Goal: Navigation & Orientation: Find specific page/section

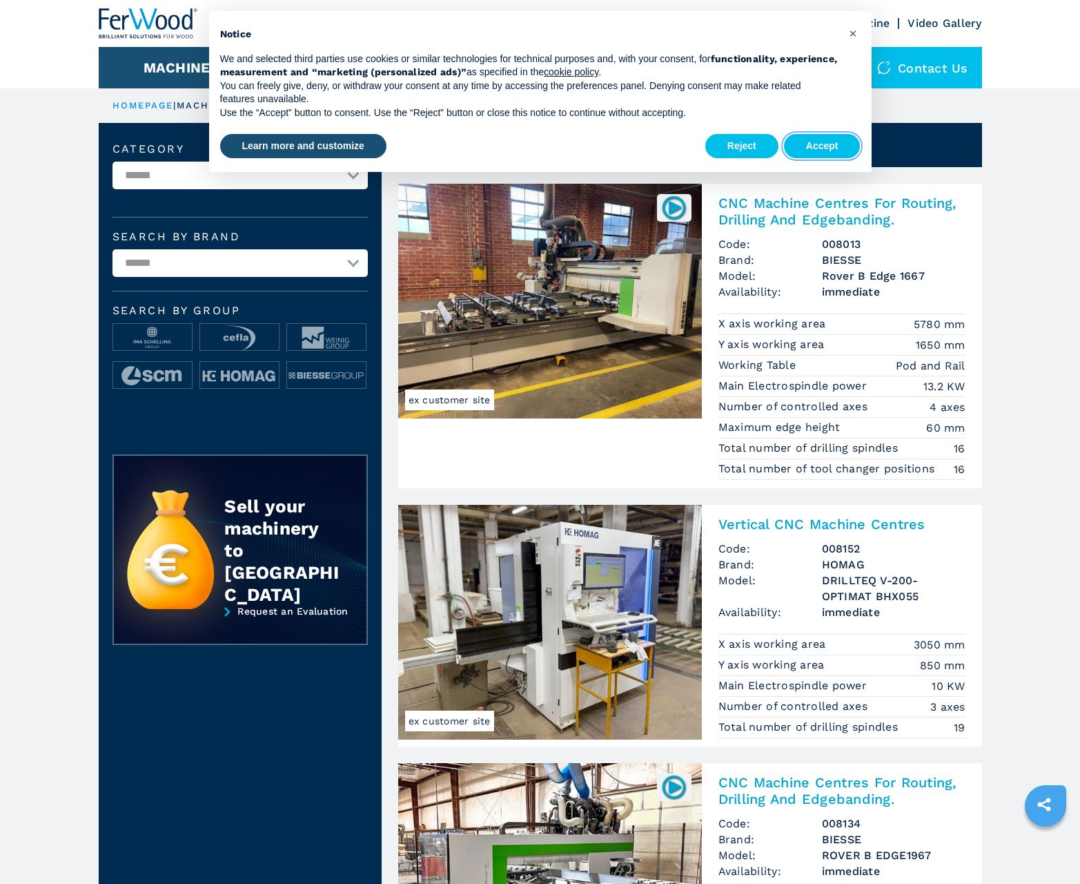
click at [822, 146] on button "Accept" at bounding box center [822, 146] width 77 height 25
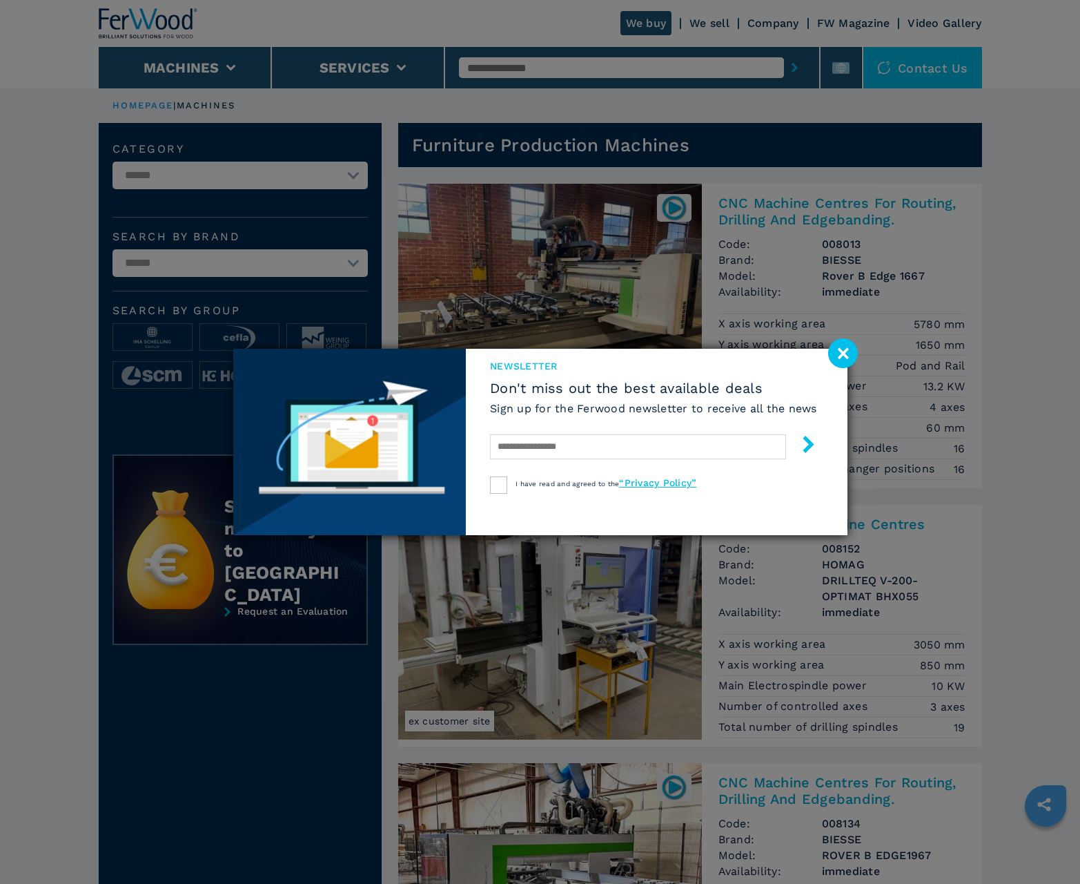
scroll to position [1381, 0]
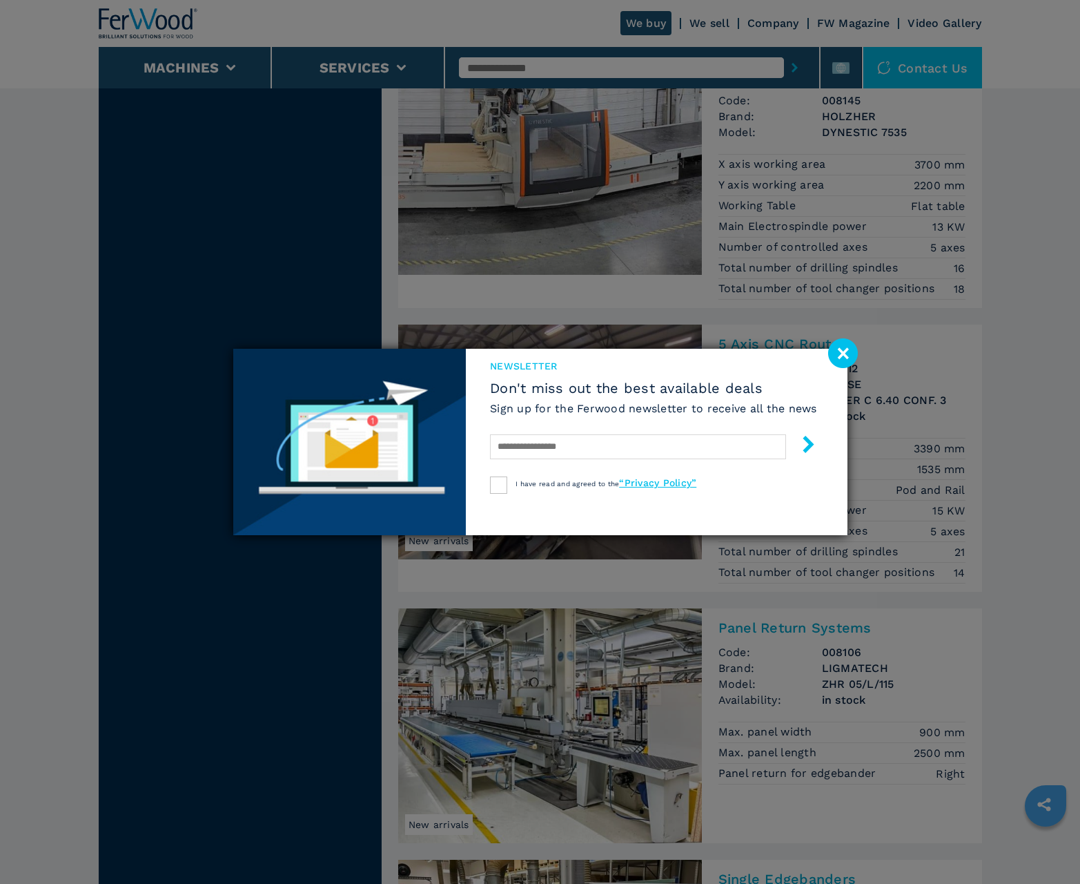
click at [843, 353] on image at bounding box center [843, 353] width 30 height 30
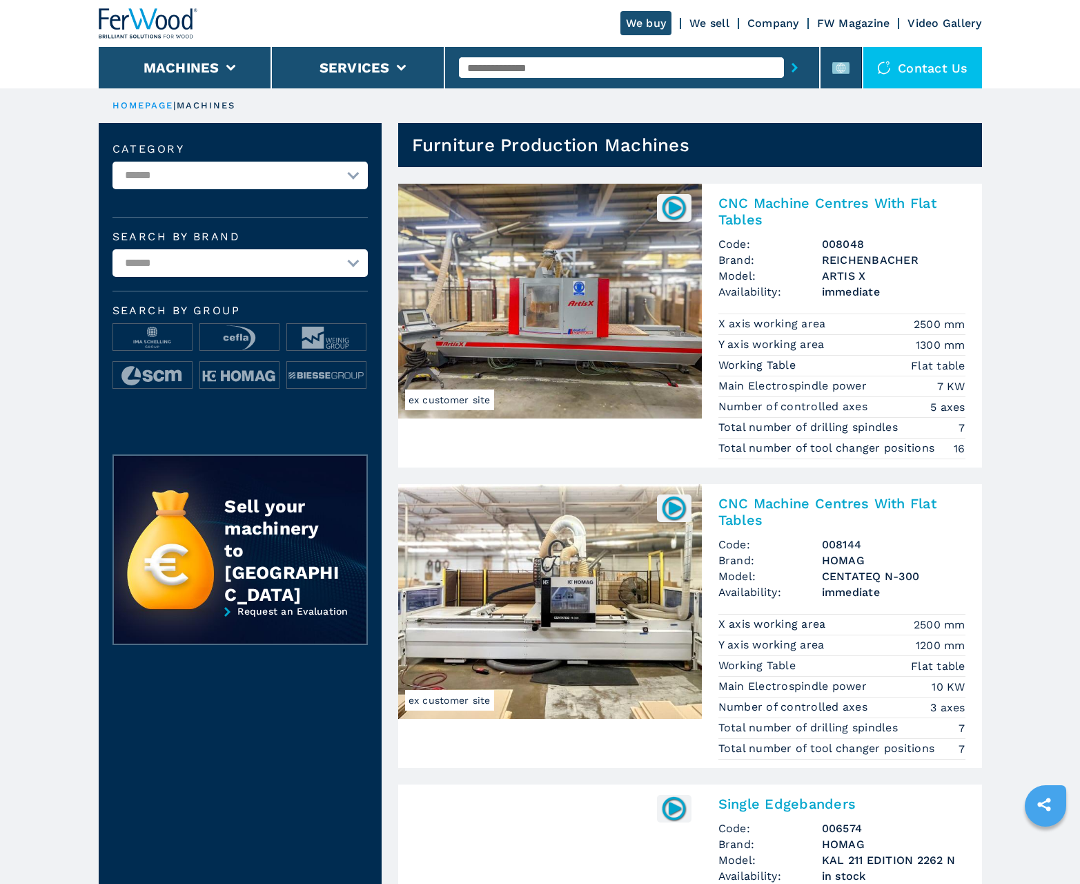
scroll to position [1381, 0]
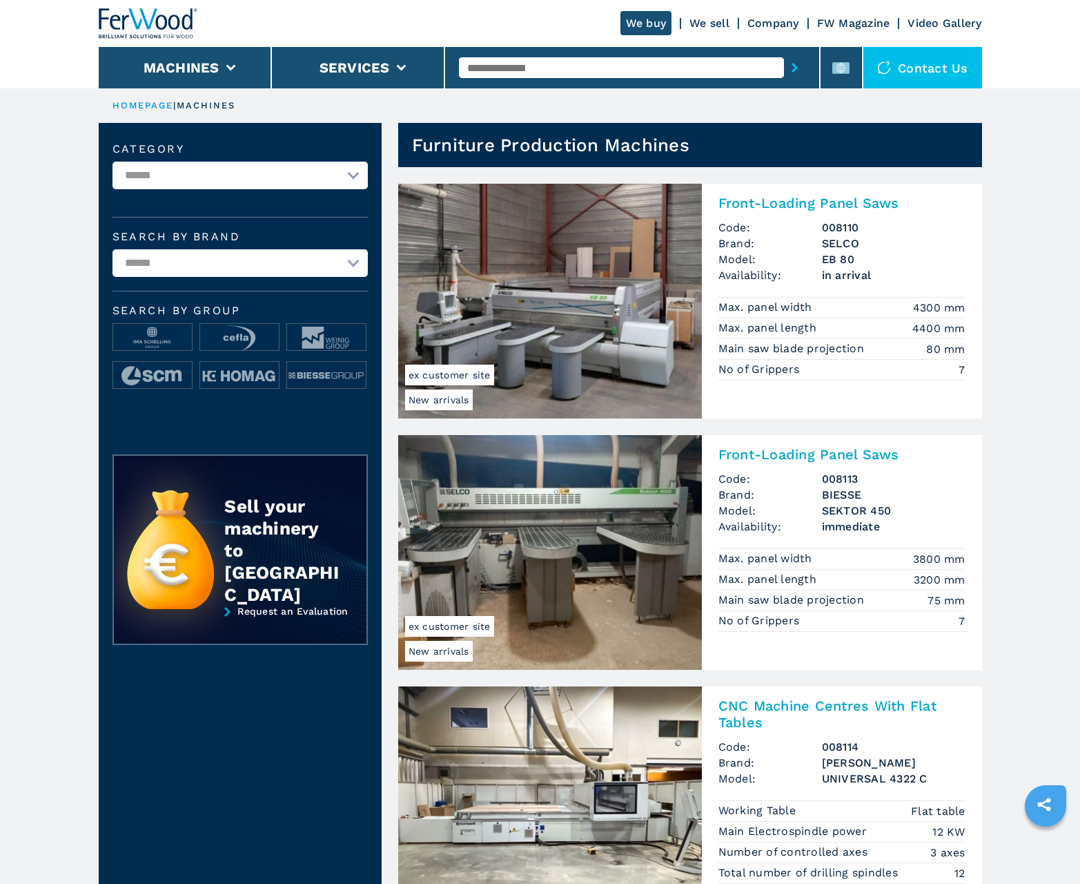
scroll to position [1381, 0]
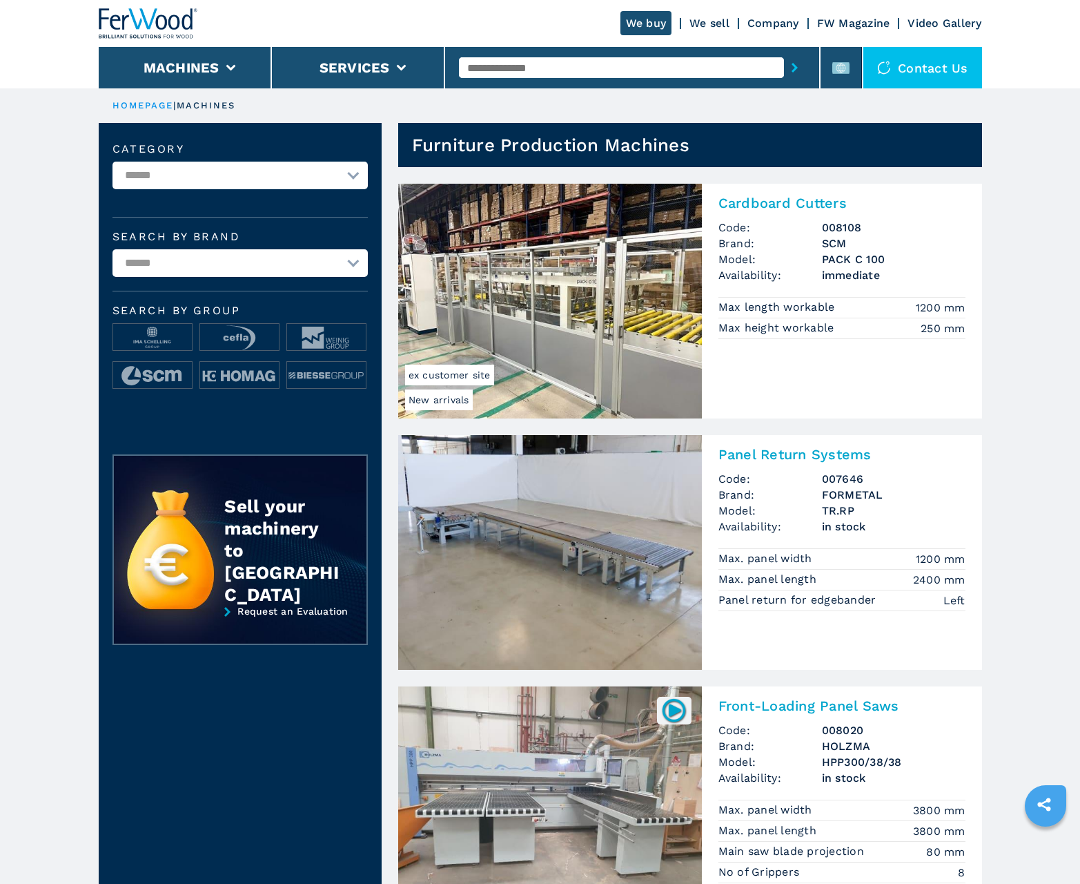
scroll to position [1381, 0]
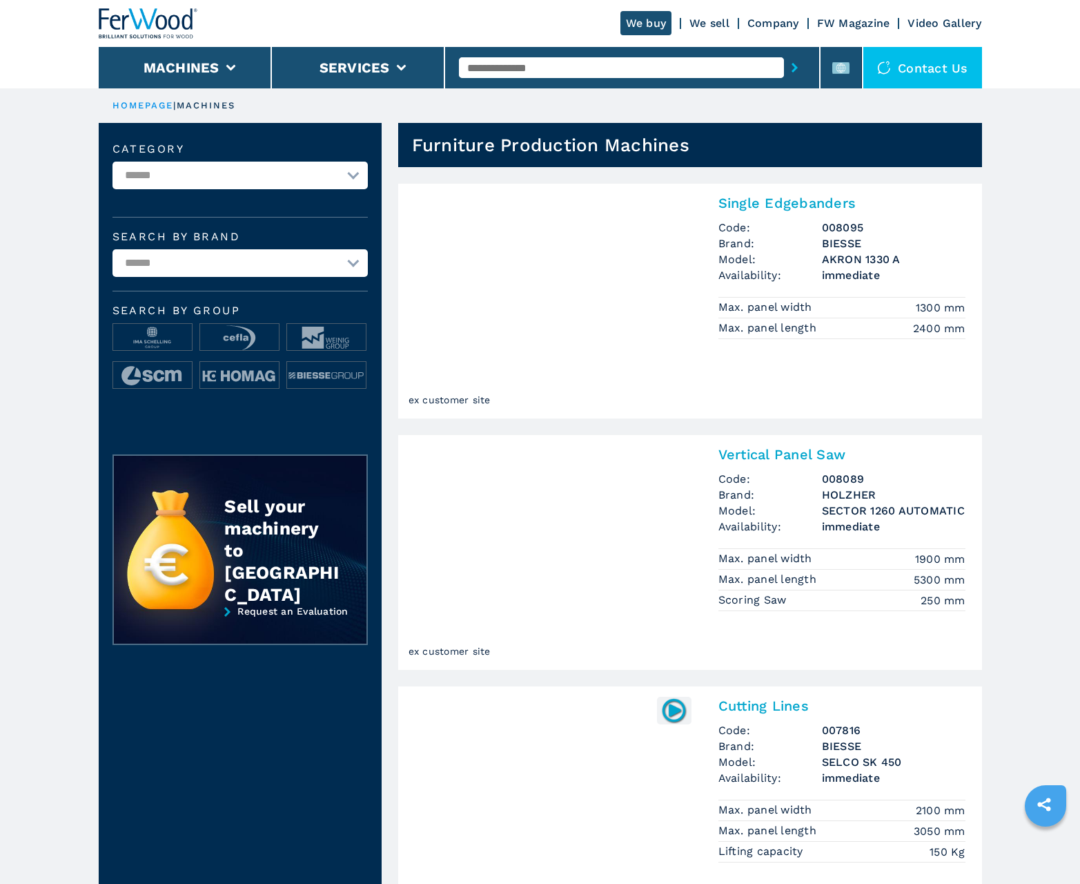
scroll to position [1381, 0]
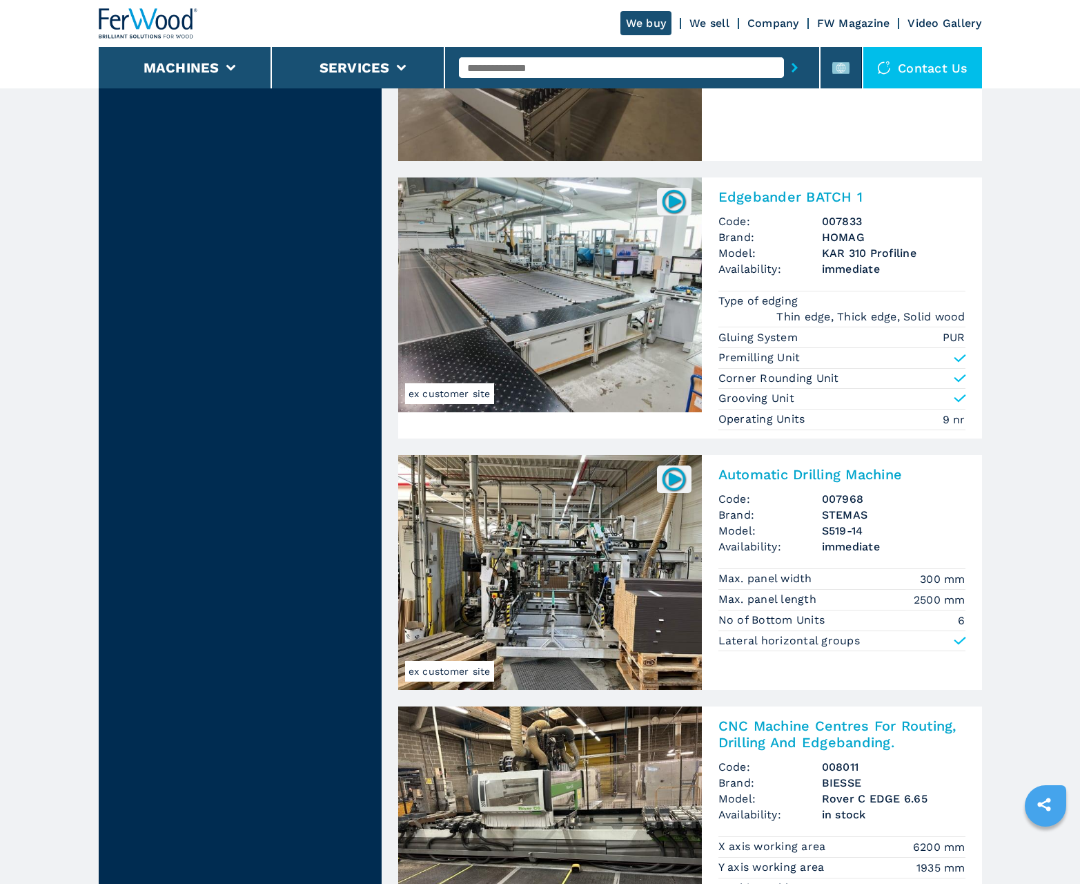
scroll to position [2810, 0]
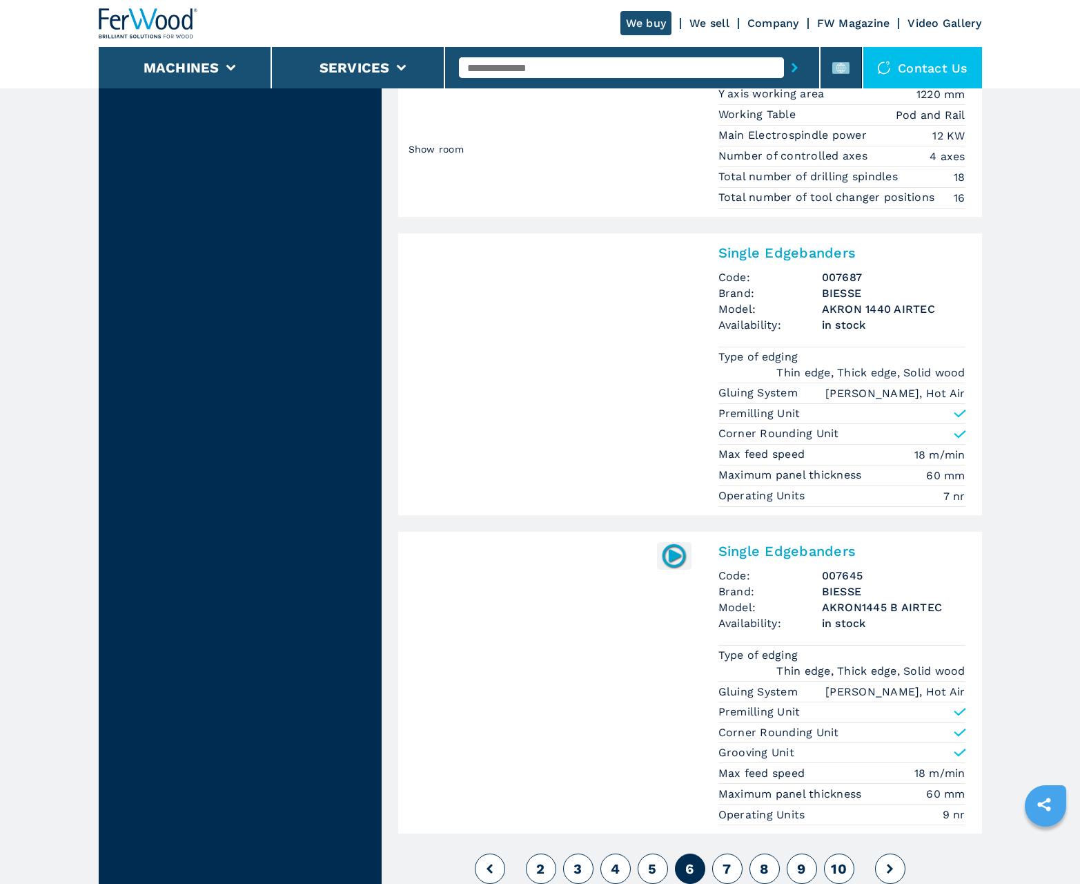
click at [727, 868] on span "7" at bounding box center [727, 868] width 8 height 17
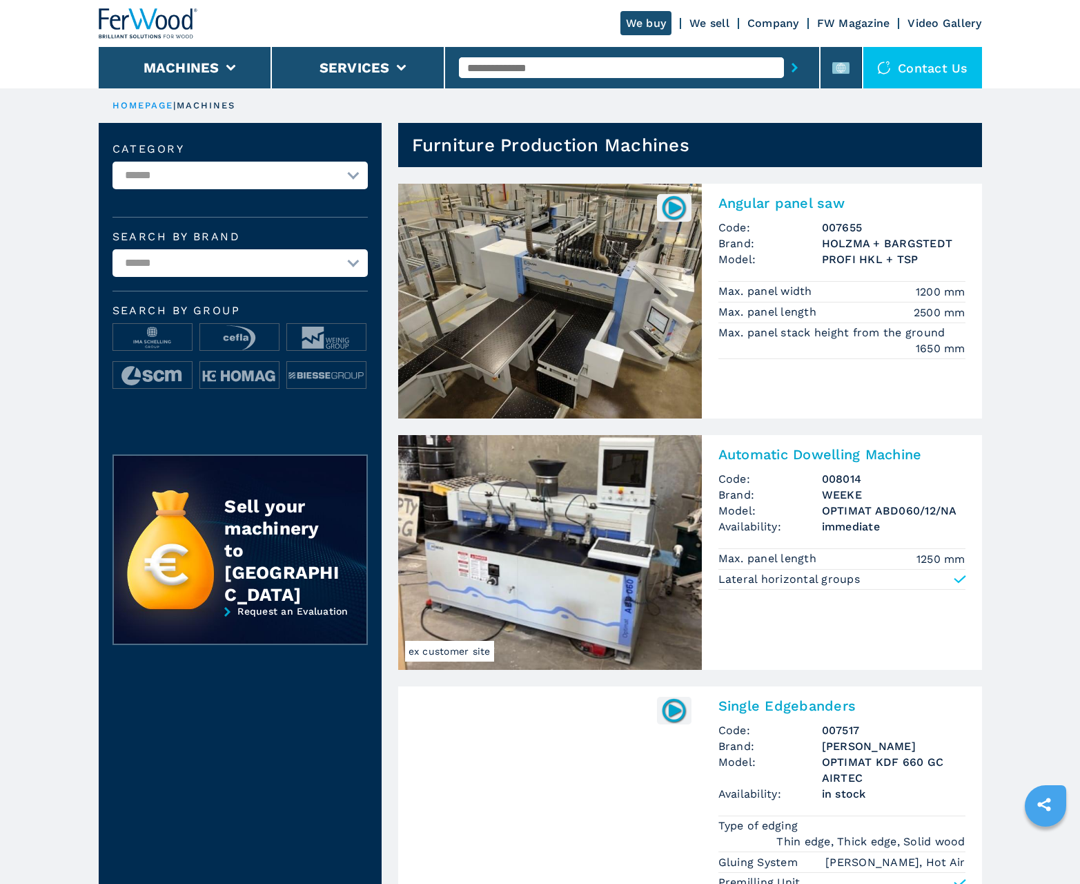
scroll to position [1381, 0]
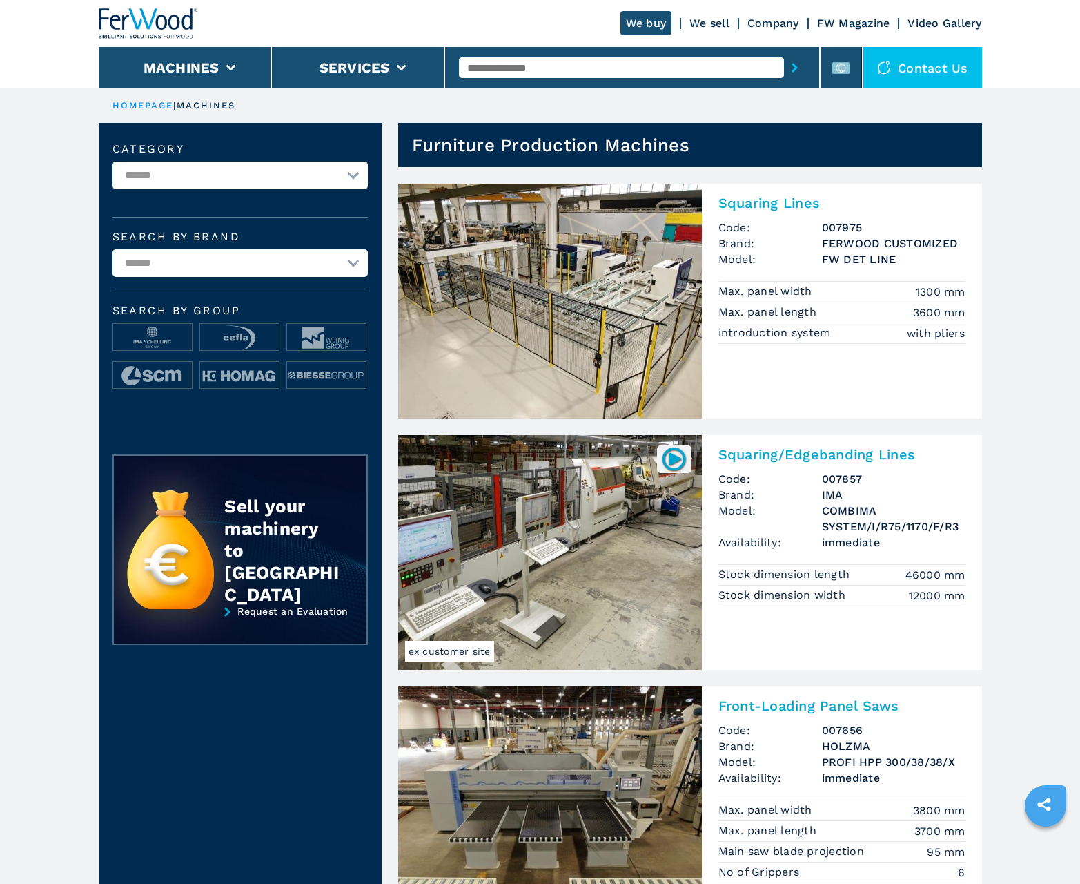
scroll to position [1381, 0]
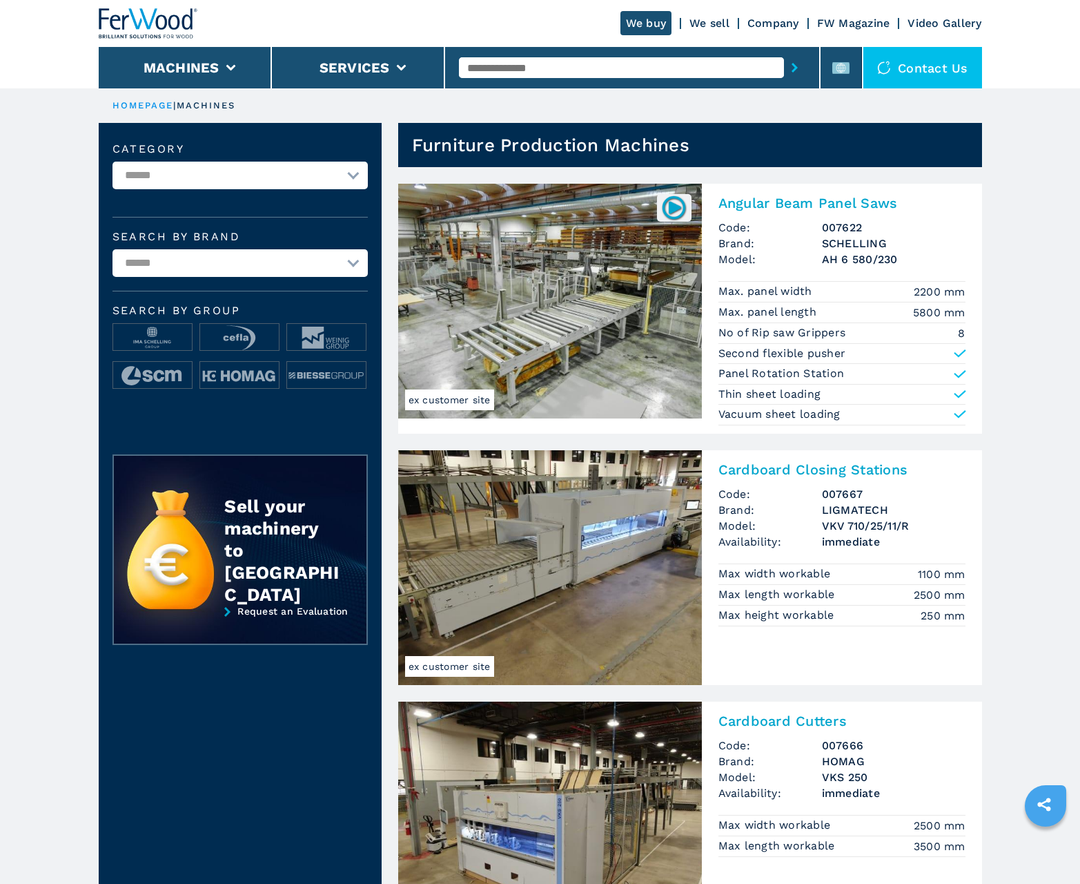
scroll to position [1381, 0]
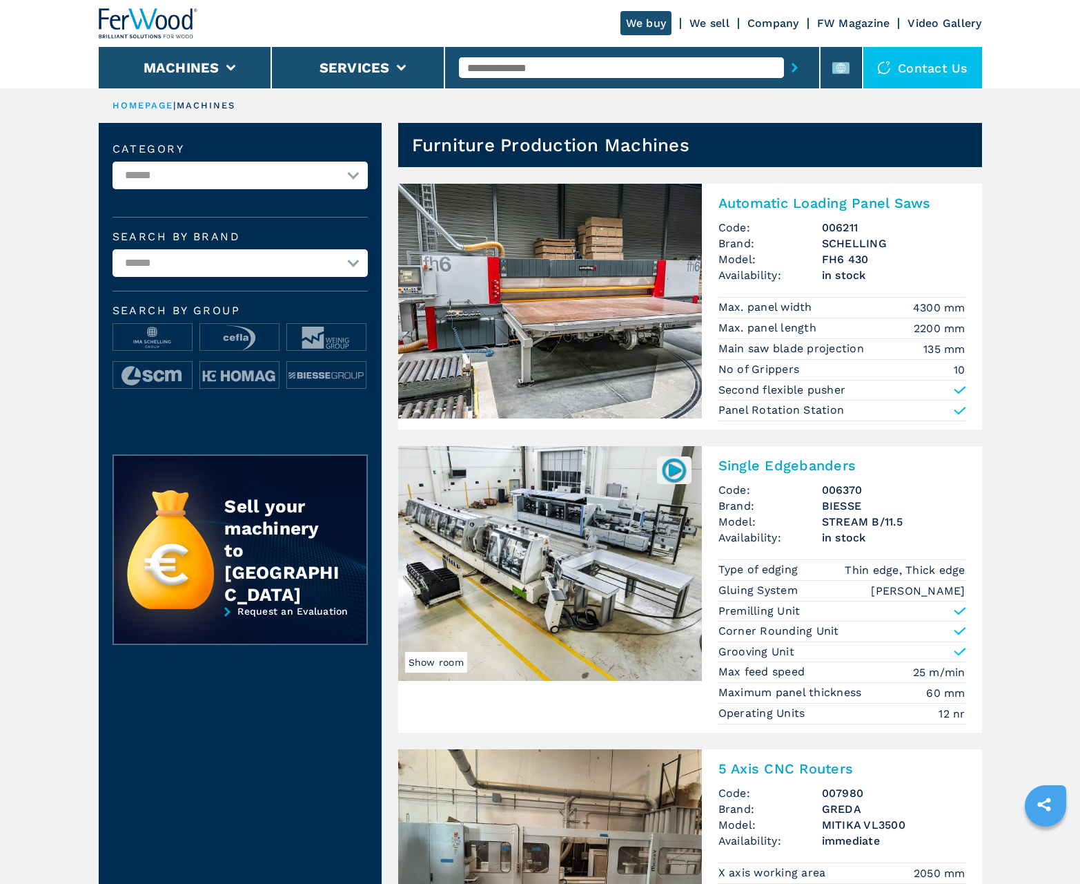
scroll to position [1381, 0]
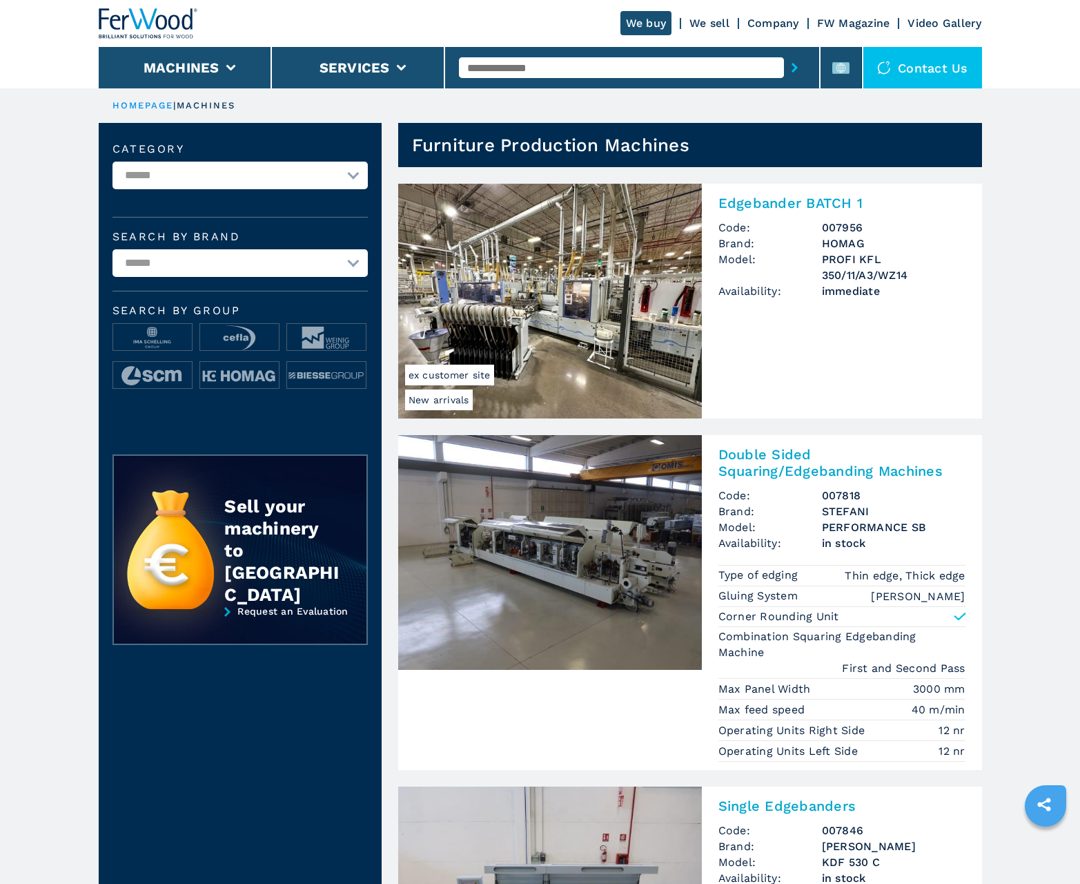
scroll to position [1381, 0]
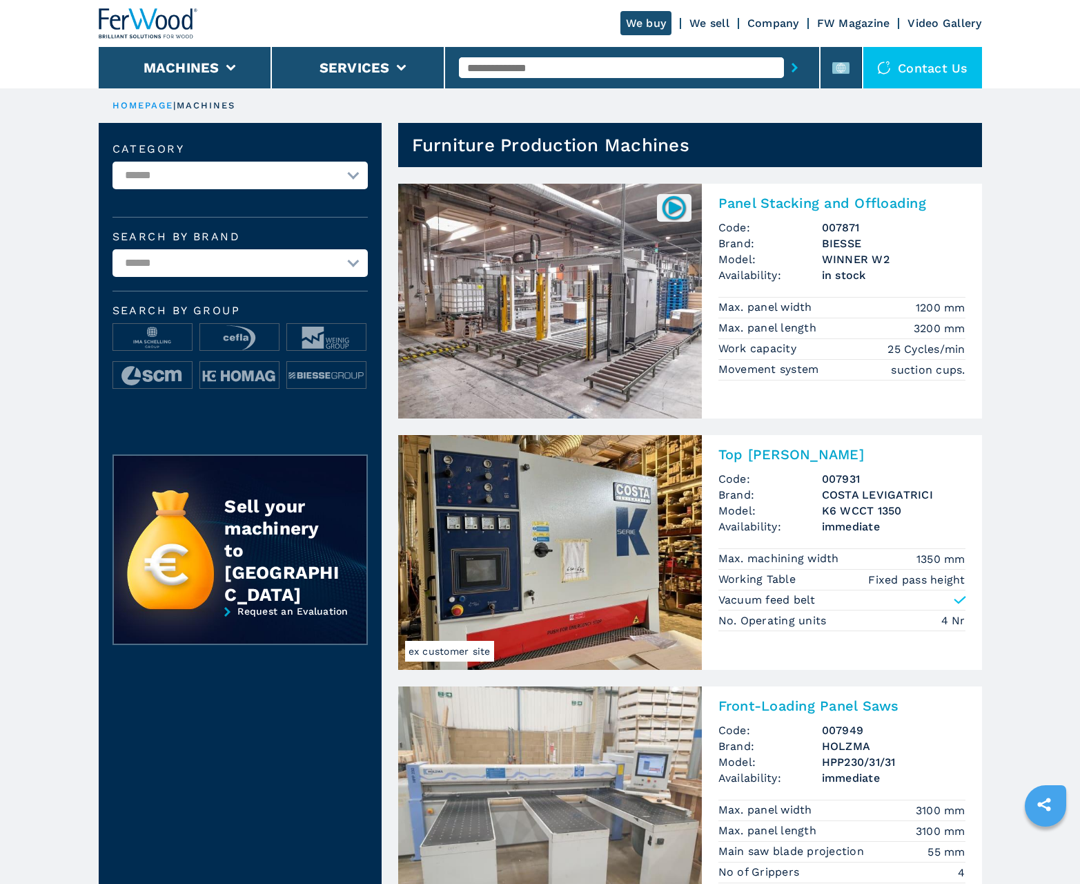
scroll to position [1381, 0]
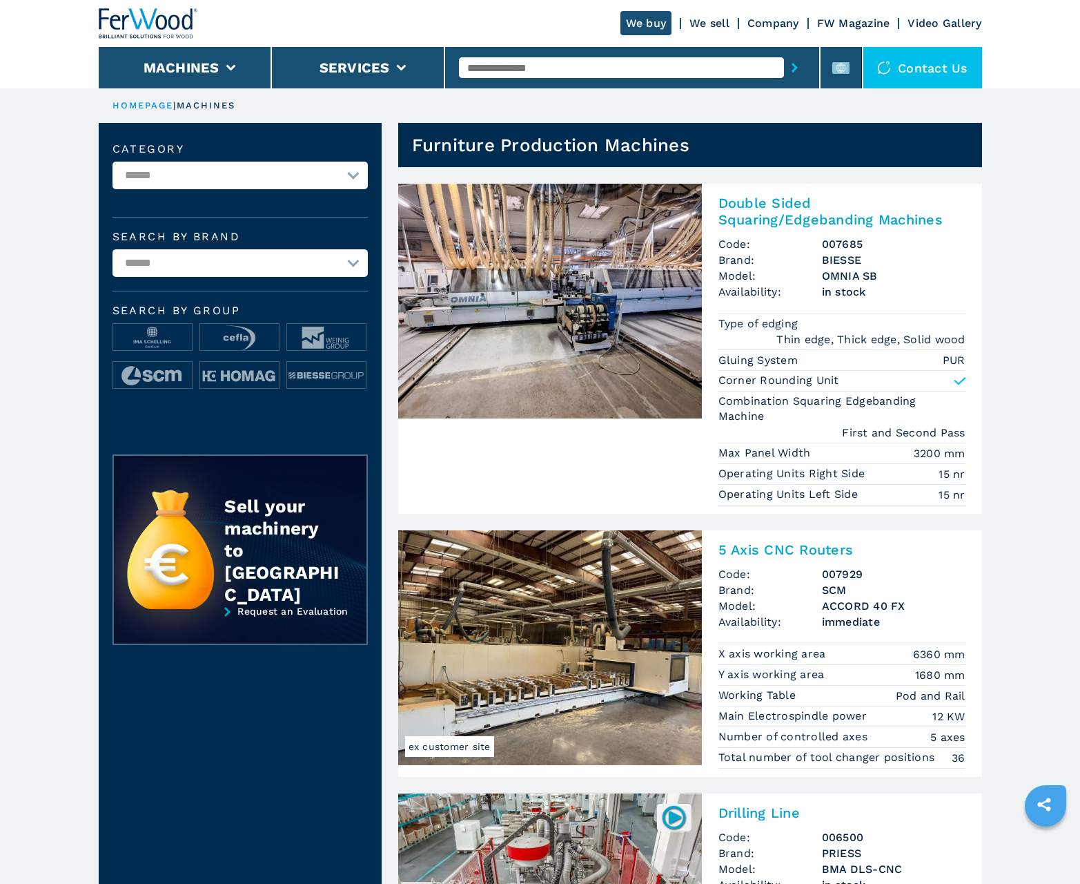
scroll to position [1381, 0]
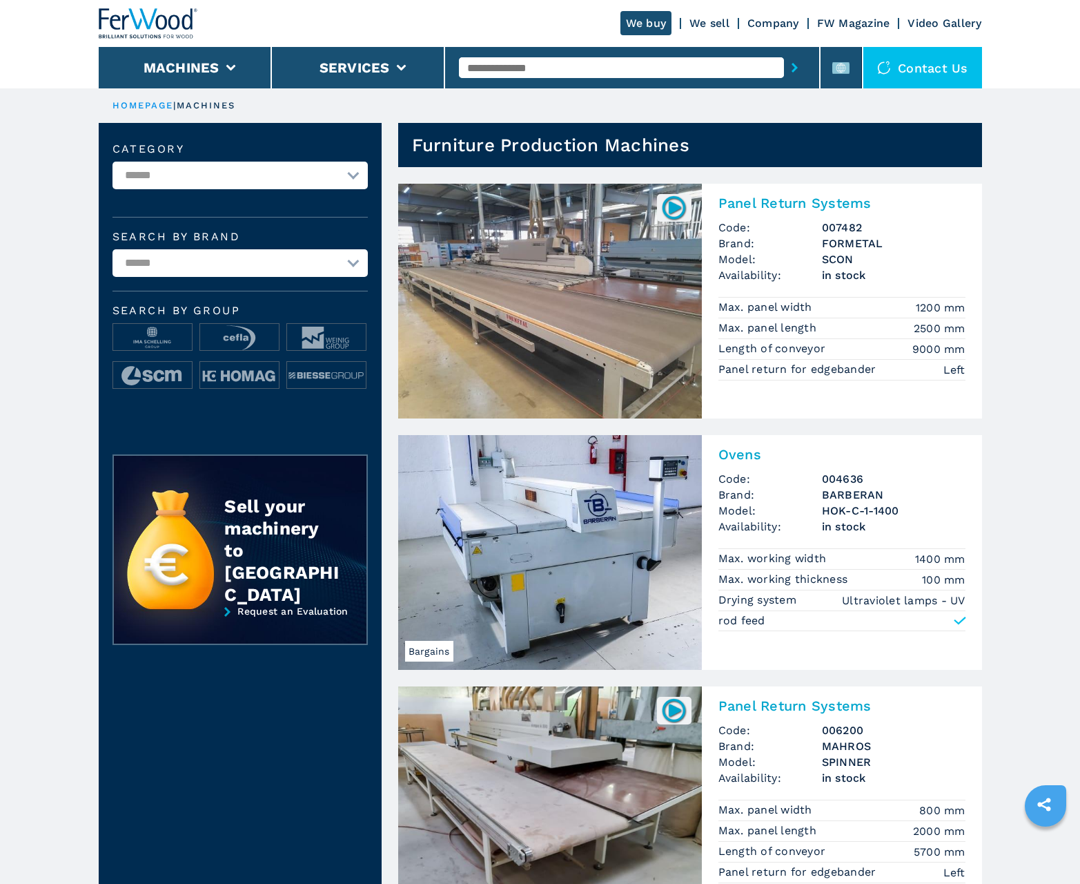
scroll to position [1381, 0]
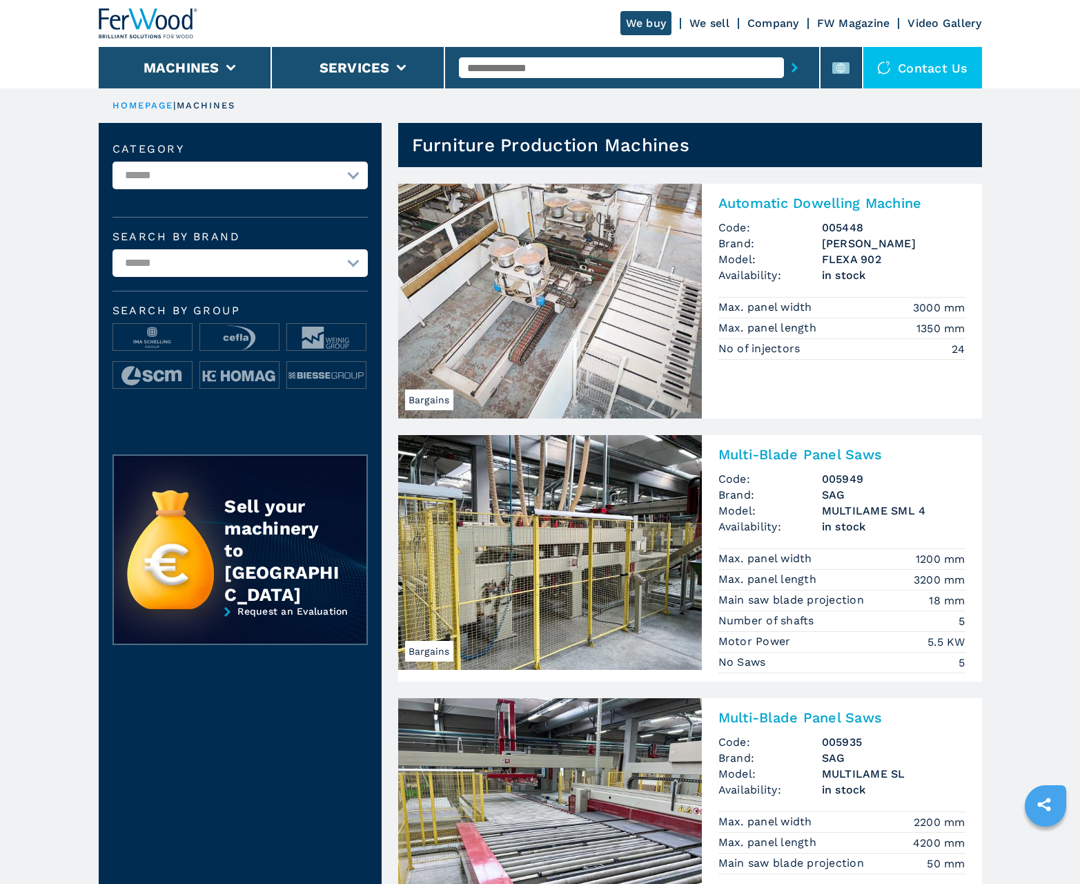
scroll to position [1381, 0]
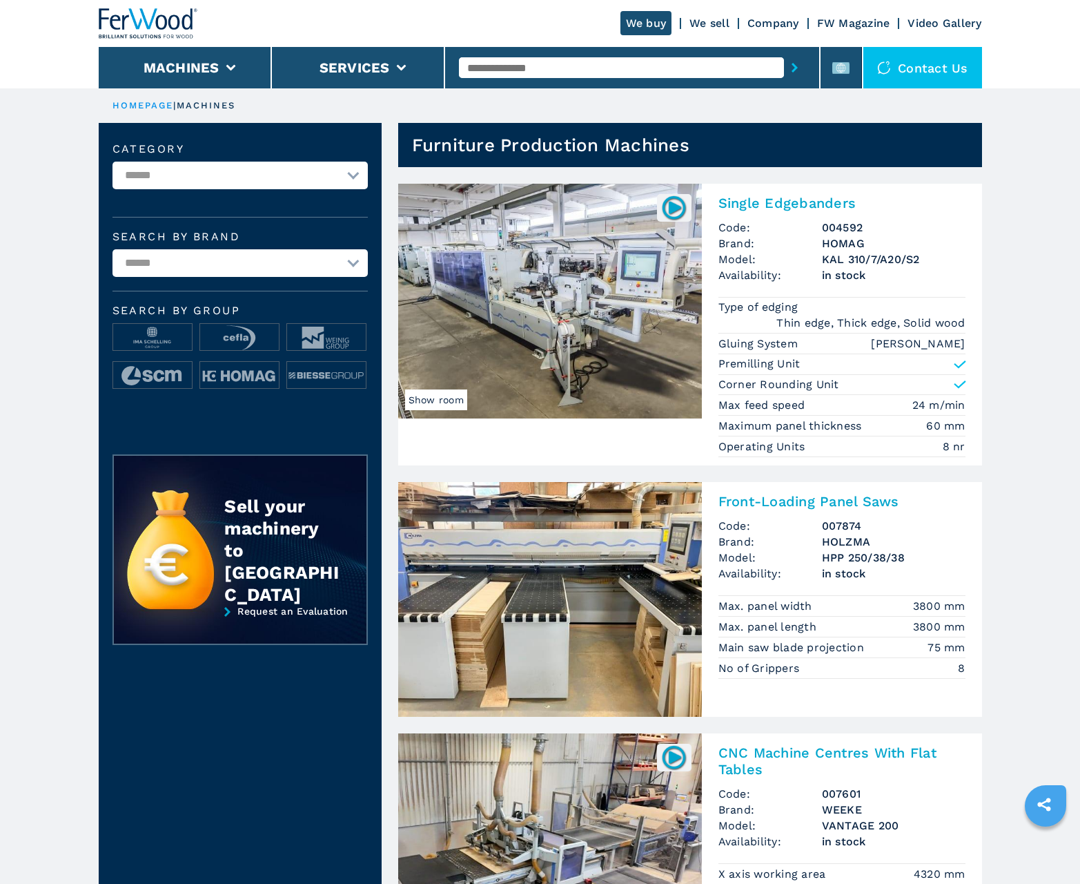
scroll to position [1381, 0]
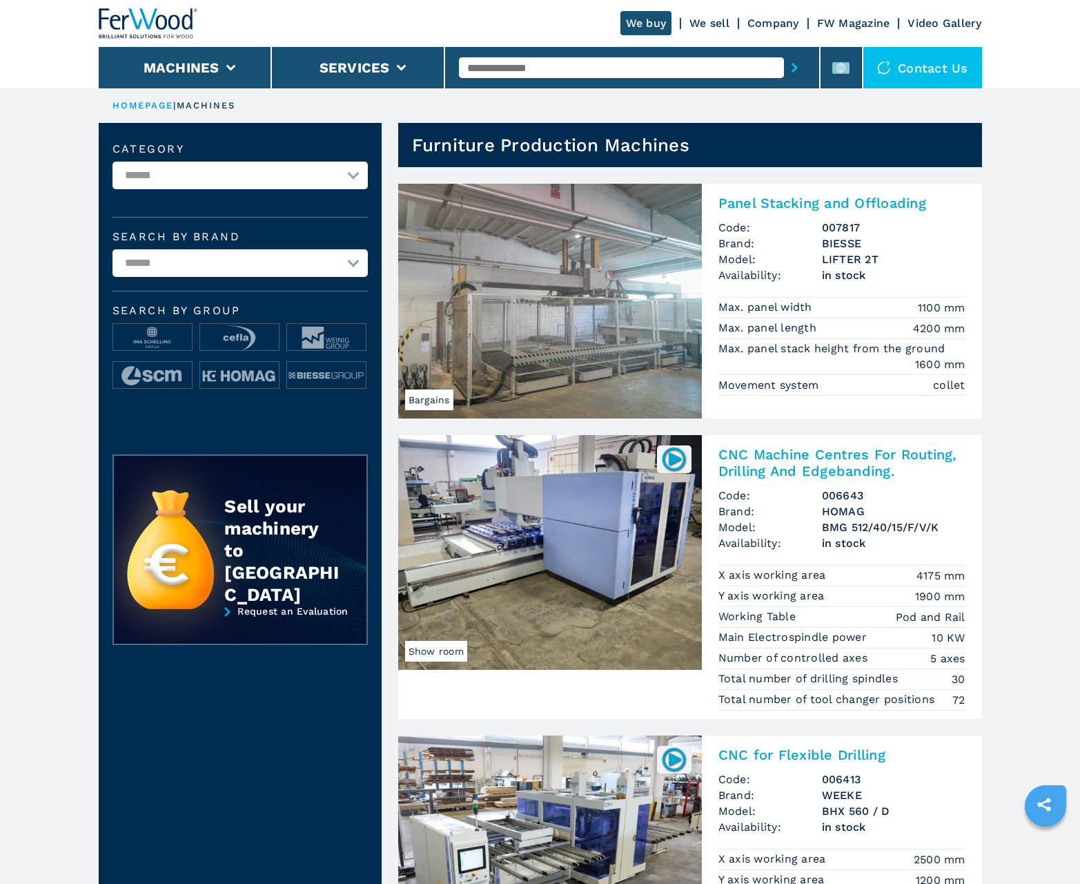
scroll to position [1381, 0]
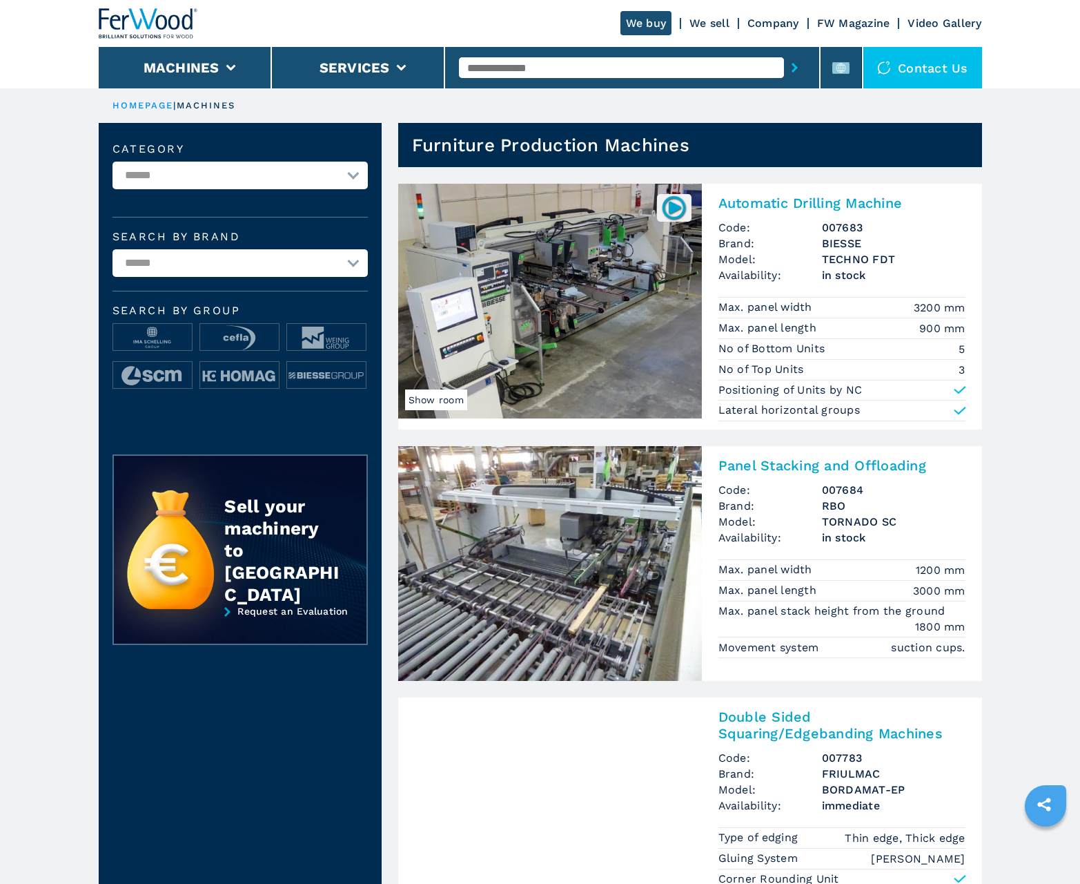
scroll to position [1381, 0]
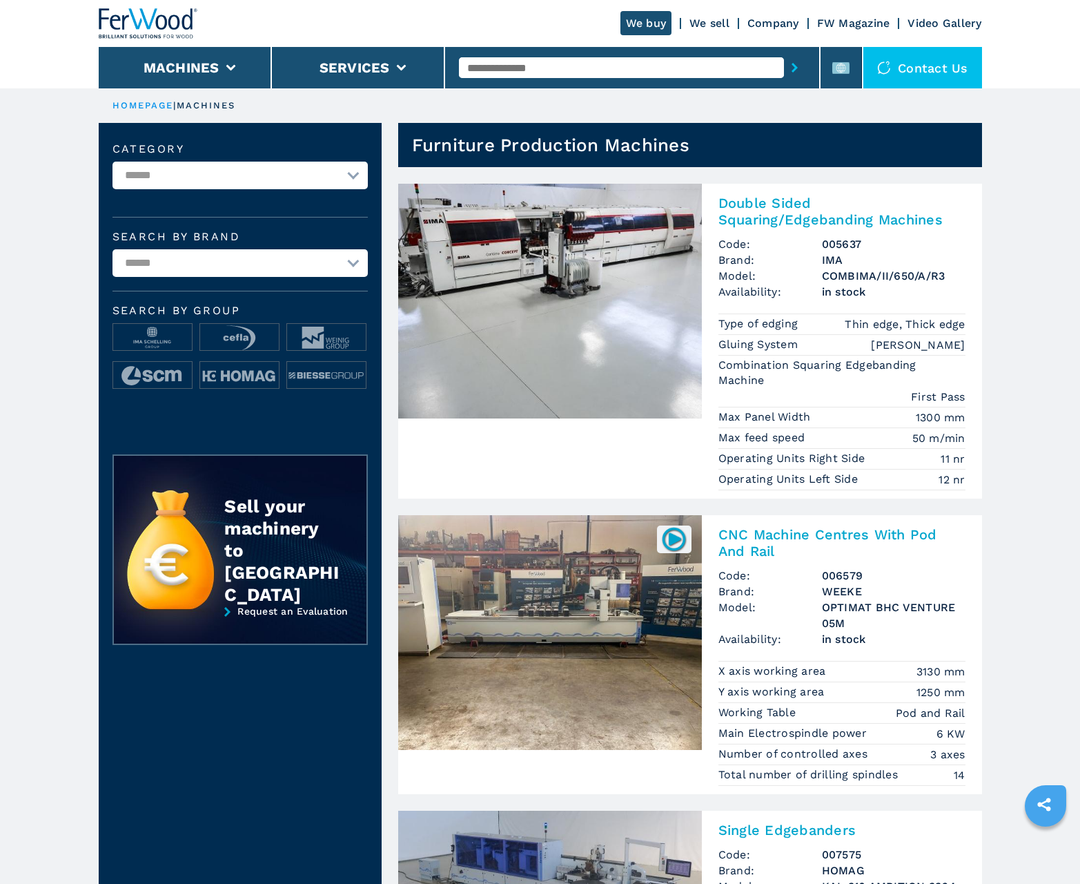
scroll to position [1381, 0]
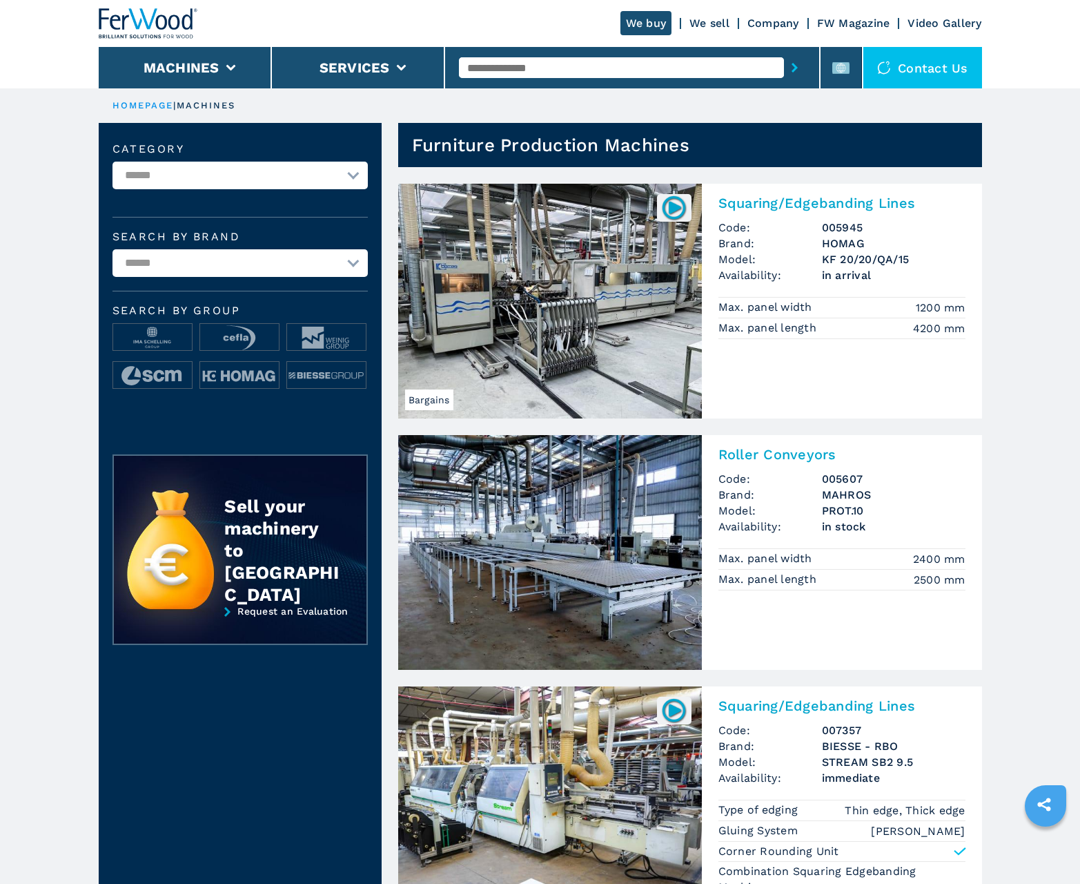
scroll to position [1381, 0]
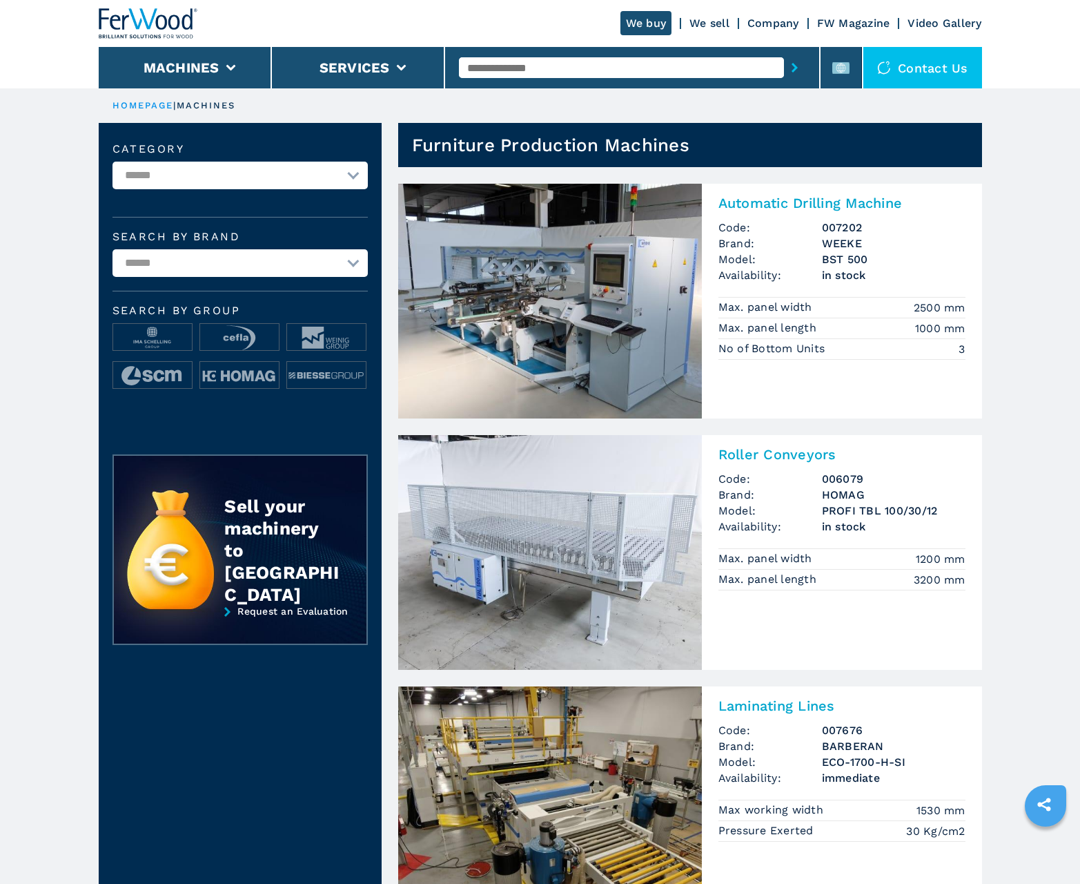
scroll to position [1381, 0]
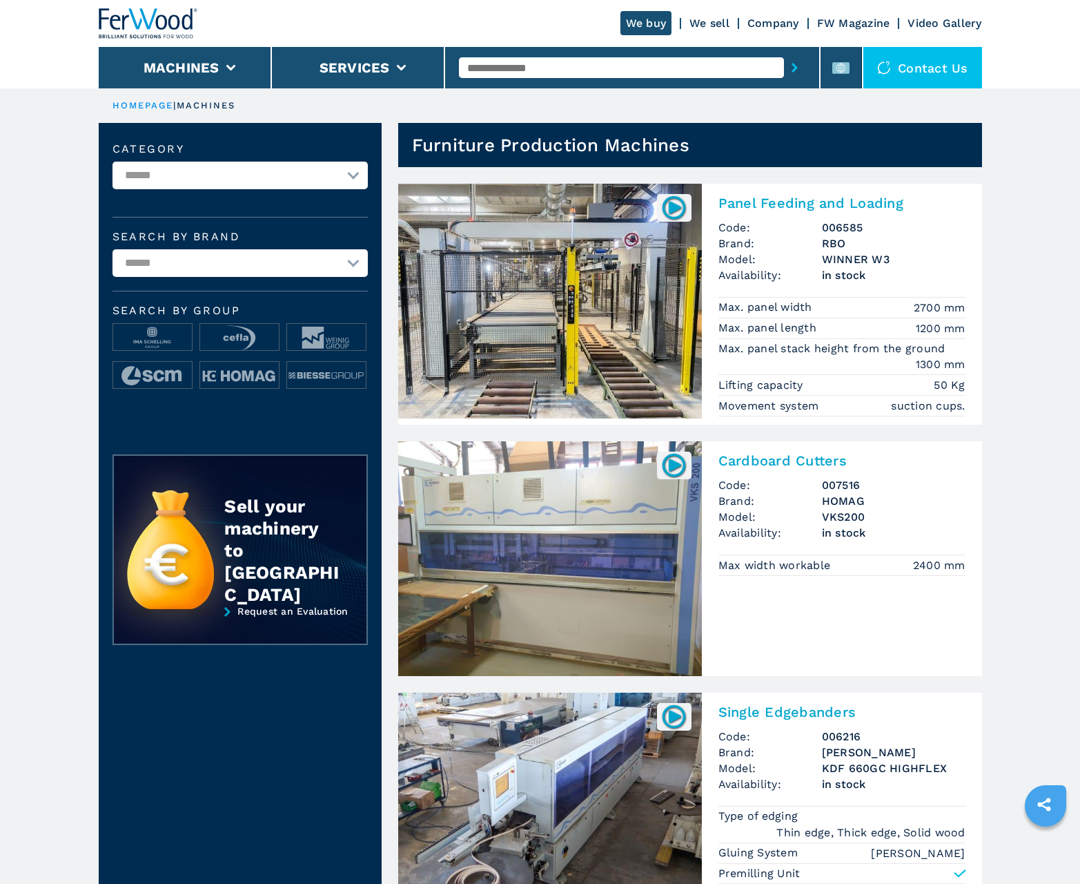
scroll to position [1381, 0]
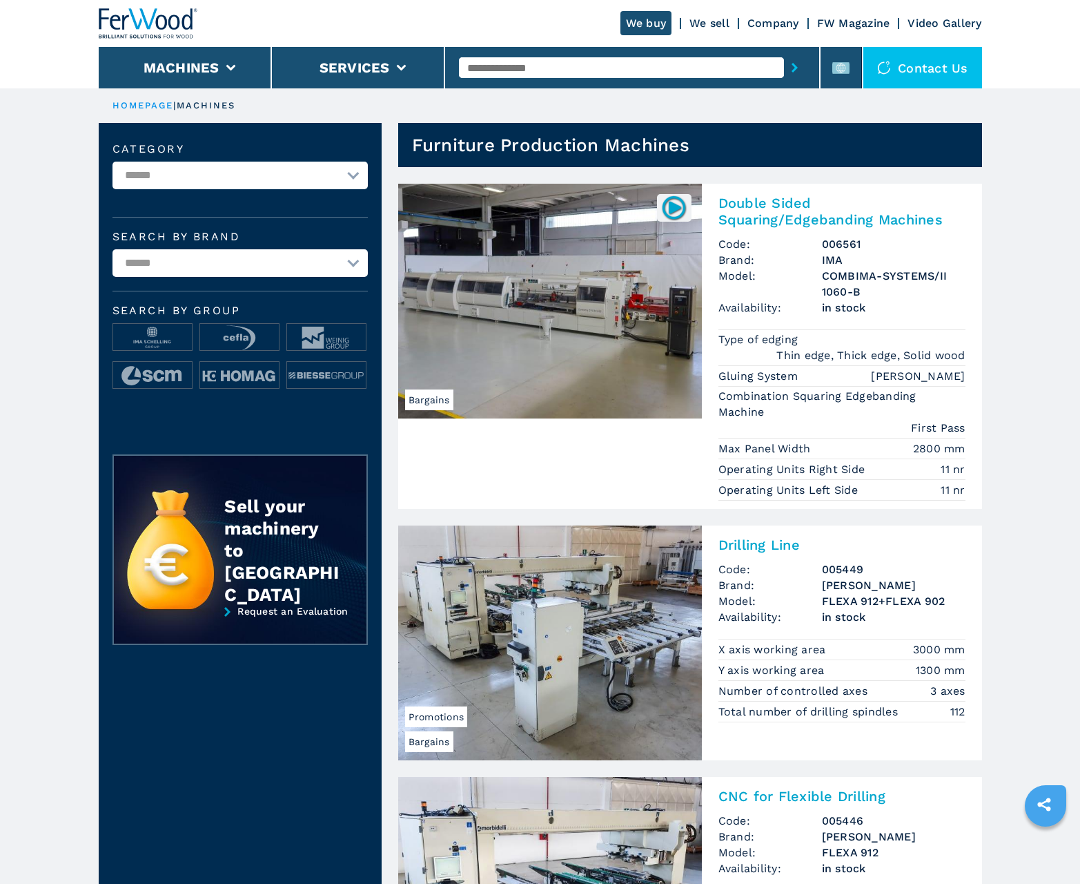
scroll to position [1381, 0]
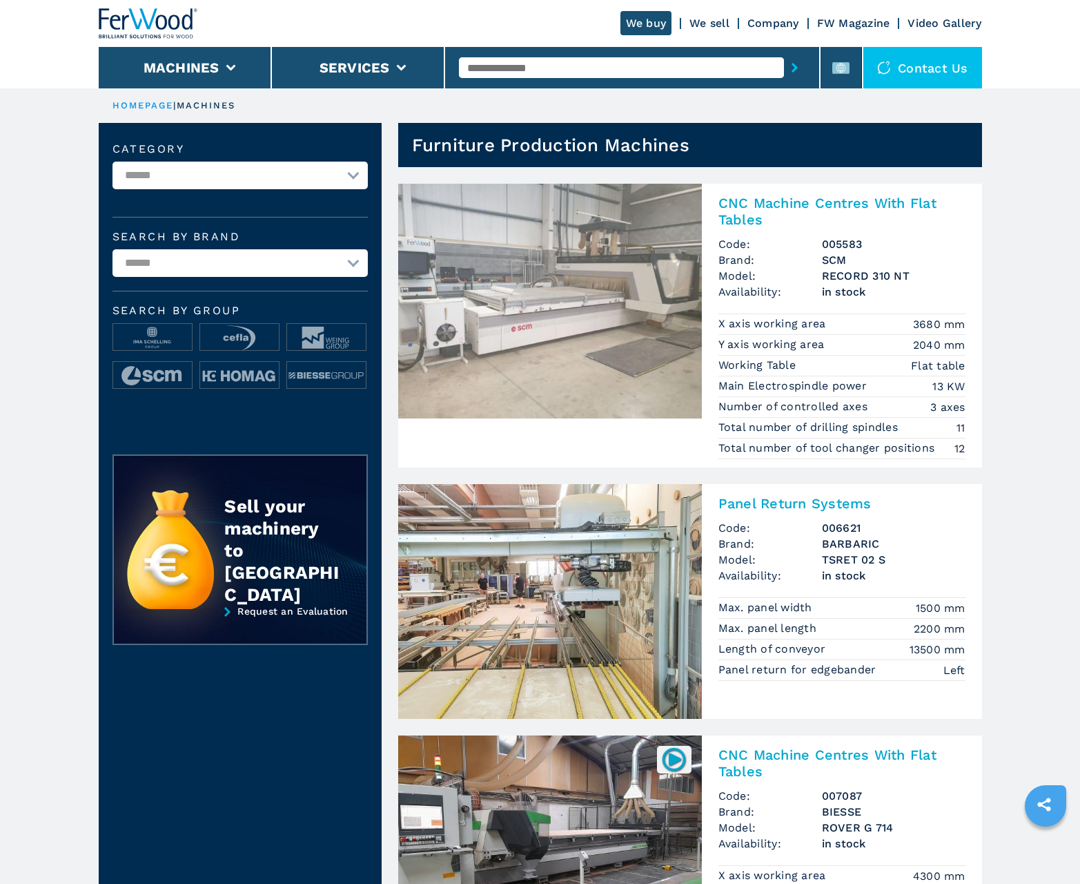
scroll to position [1381, 0]
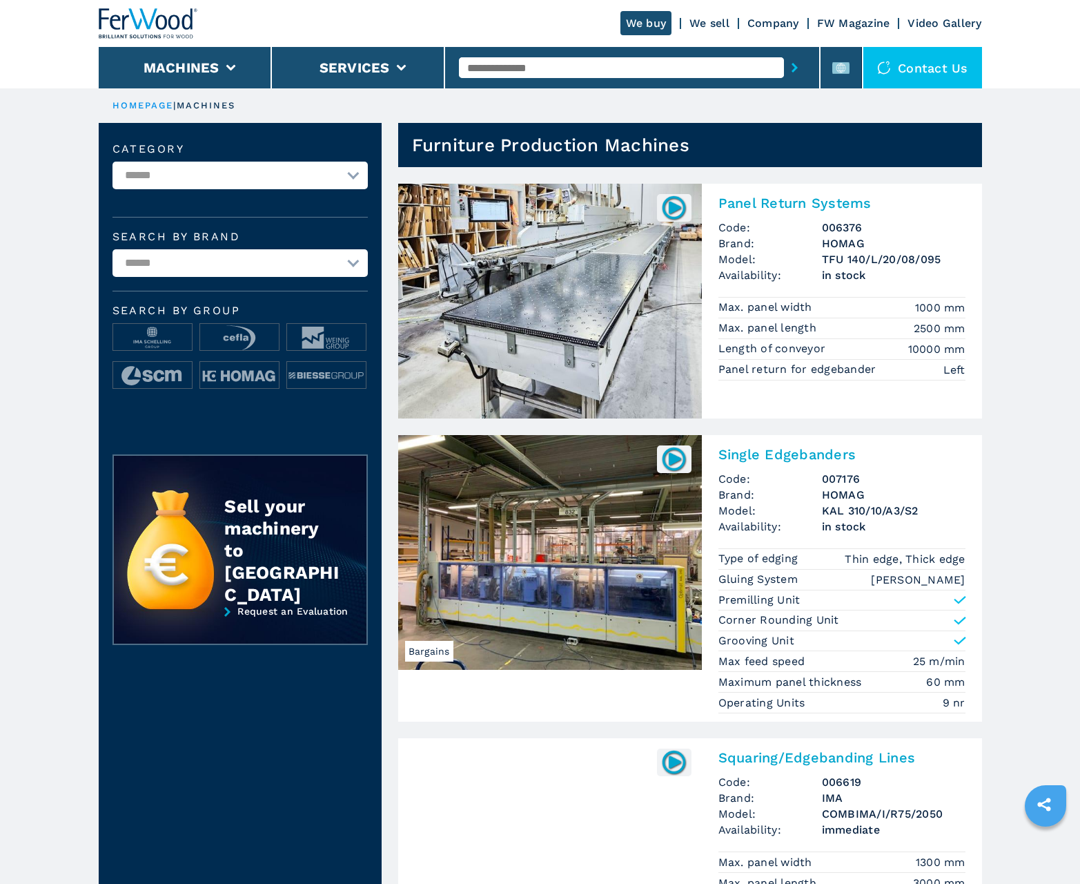
scroll to position [1381, 0]
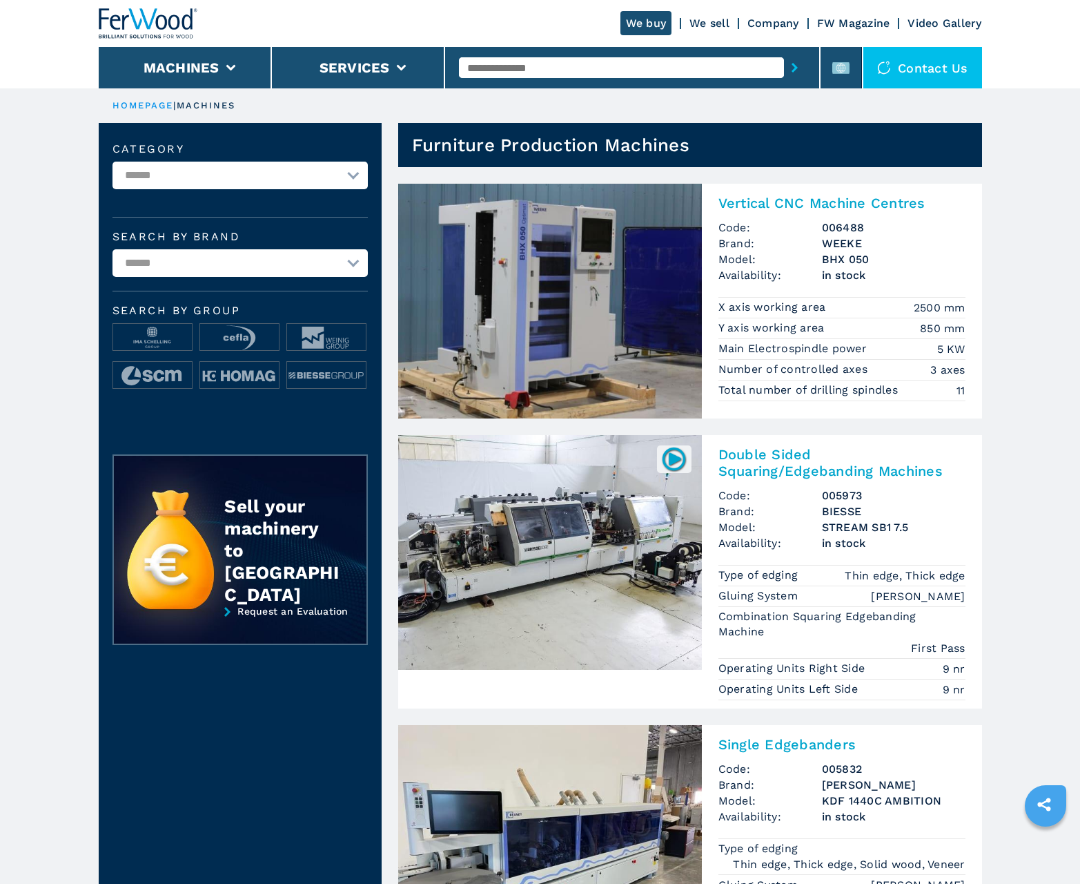
scroll to position [1381, 0]
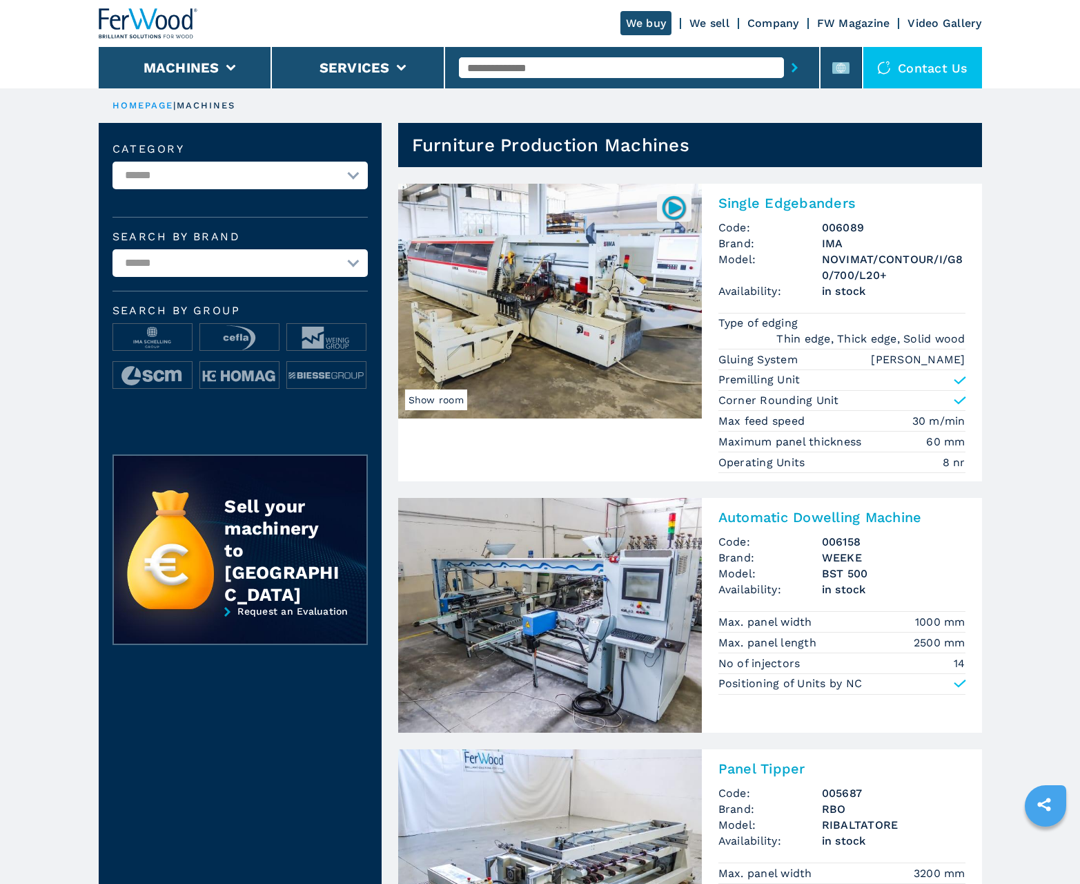
scroll to position [1381, 0]
